Goal: Obtain resource: Obtain resource

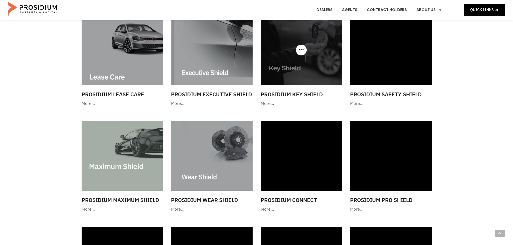
scroll to position [377, 0]
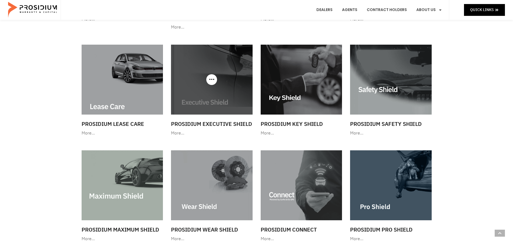
click at [231, 87] on img at bounding box center [212, 80] width 82 height 70
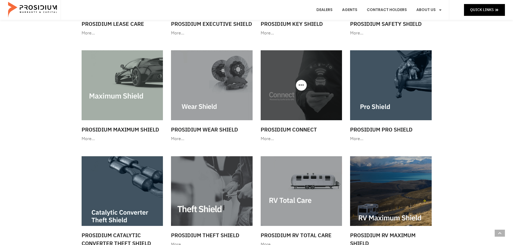
scroll to position [484, 0]
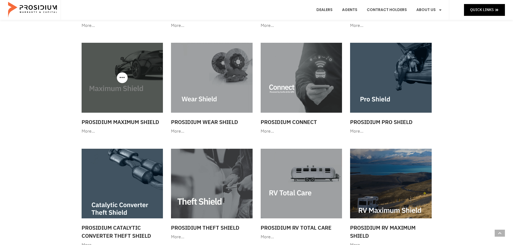
click at [142, 77] on img at bounding box center [123, 78] width 82 height 70
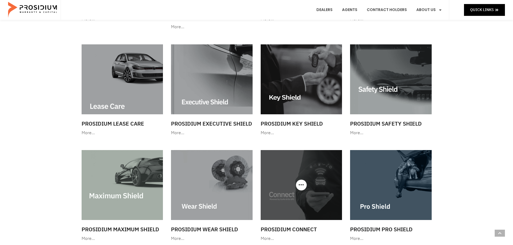
scroll to position [377, 0]
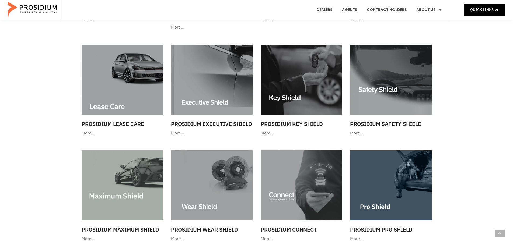
click at [288, 91] on img at bounding box center [301, 80] width 82 height 70
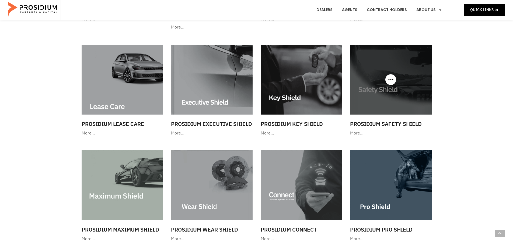
click at [386, 87] on img at bounding box center [391, 80] width 82 height 70
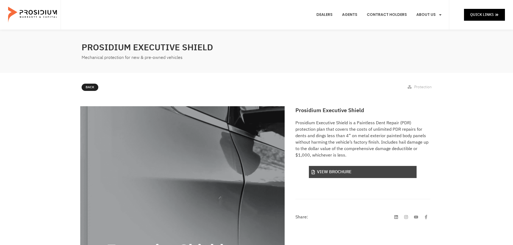
click at [330, 171] on link "View Brochure" at bounding box center [363, 172] width 108 height 12
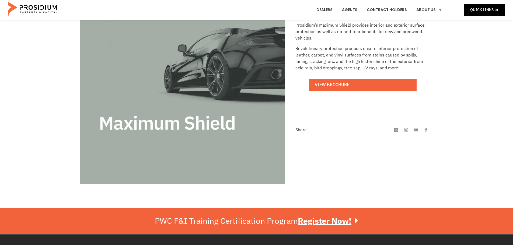
scroll to position [108, 0]
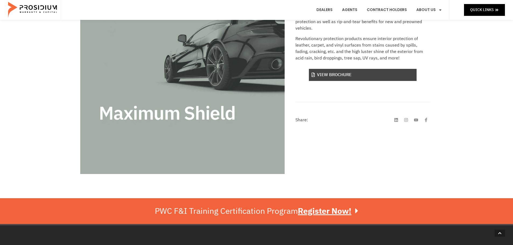
click at [332, 75] on link "View Brochure" at bounding box center [363, 75] width 108 height 12
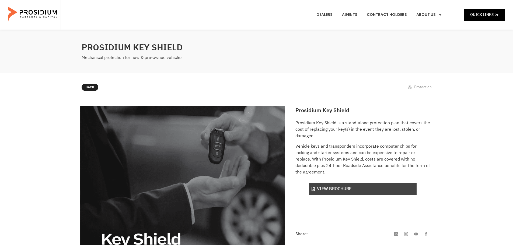
click at [330, 183] on link "View Brochure" at bounding box center [363, 189] width 108 height 12
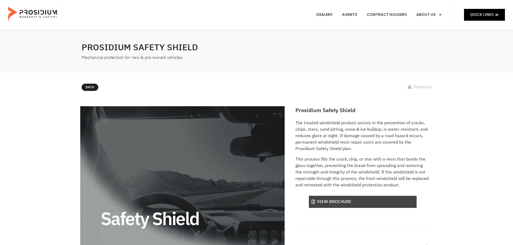
click at [321, 206] on link "View Brochure" at bounding box center [363, 202] width 108 height 12
